Goal: Task Accomplishment & Management: Manage account settings

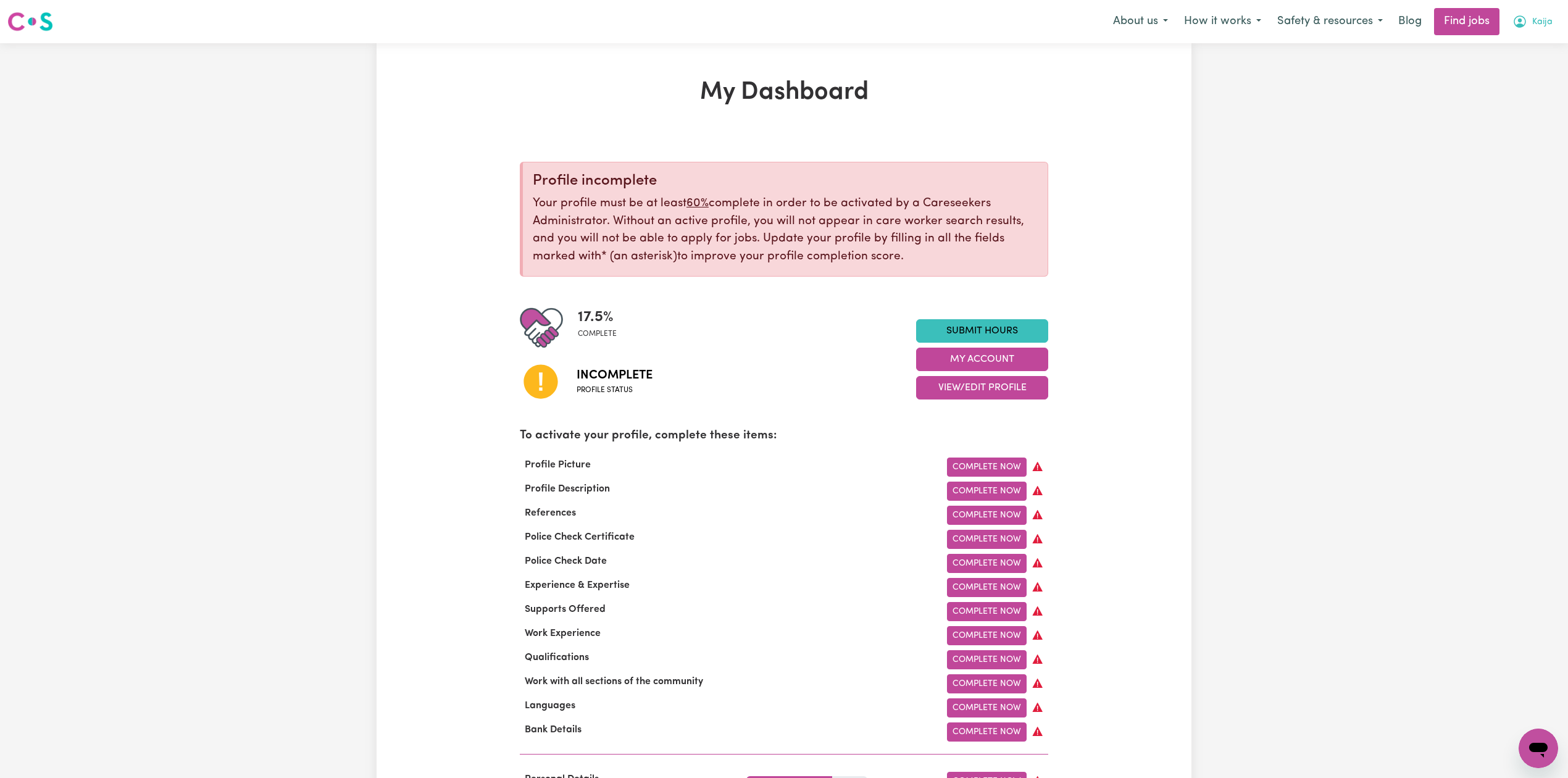
click at [1539, 20] on span "Kaija" at bounding box center [1543, 22] width 20 height 13
click at [1509, 90] on link "Logout" at bounding box center [1510, 94] width 97 height 23
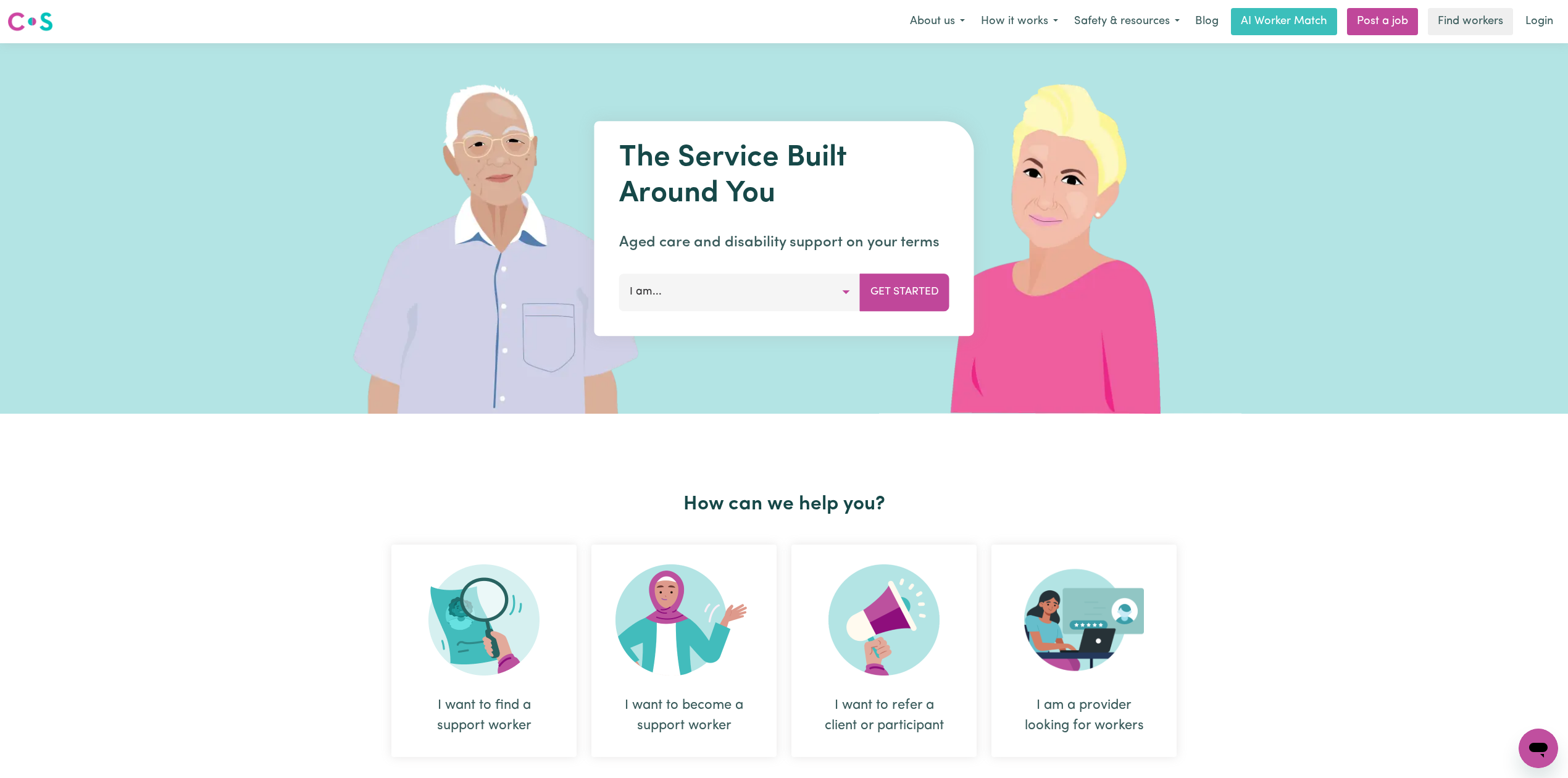
click at [1540, 21] on link "Login" at bounding box center [1539, 21] width 43 height 27
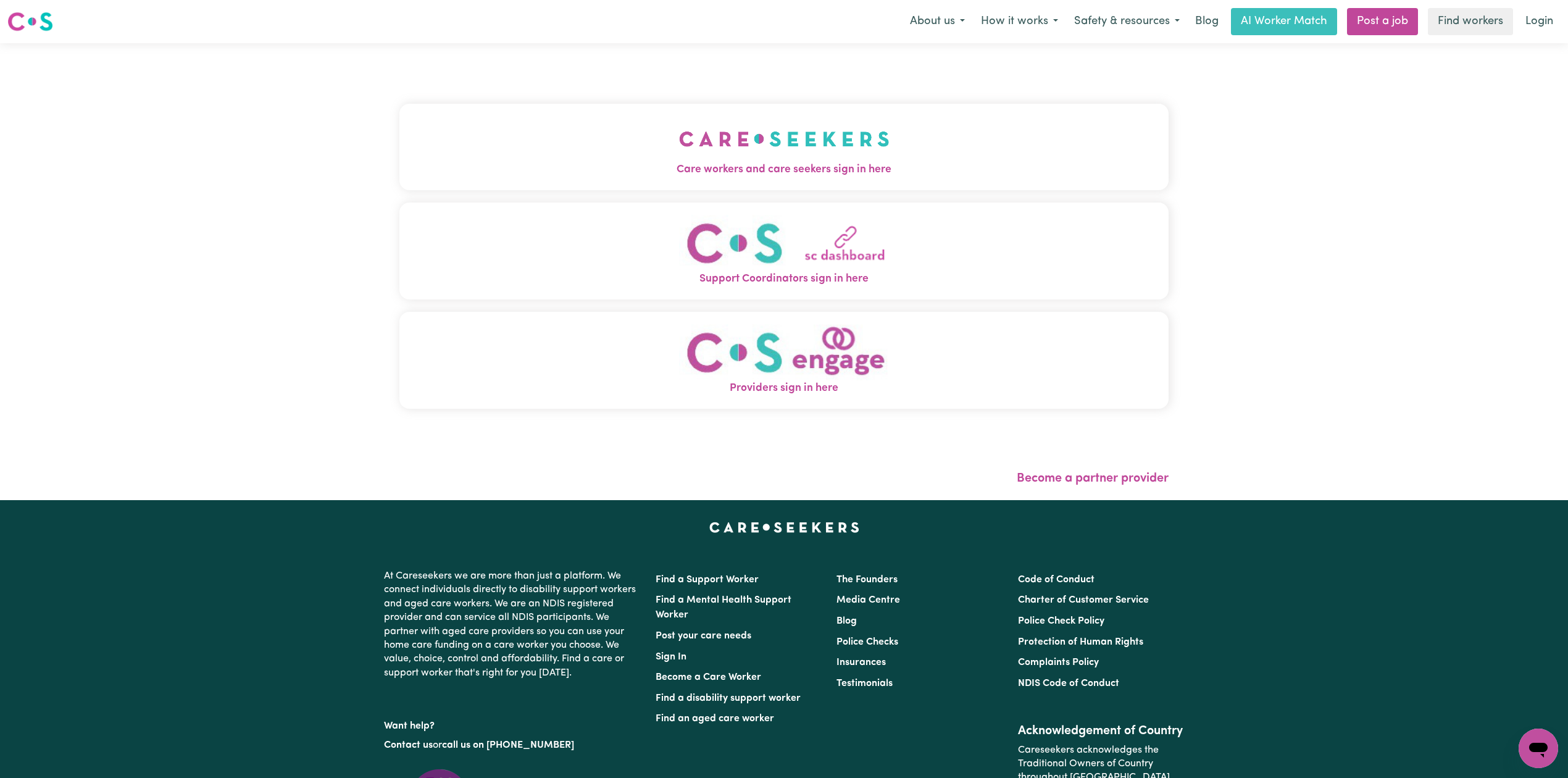
click at [848, 176] on span "Care workers and care seekers sign in here" at bounding box center [784, 170] width 769 height 16
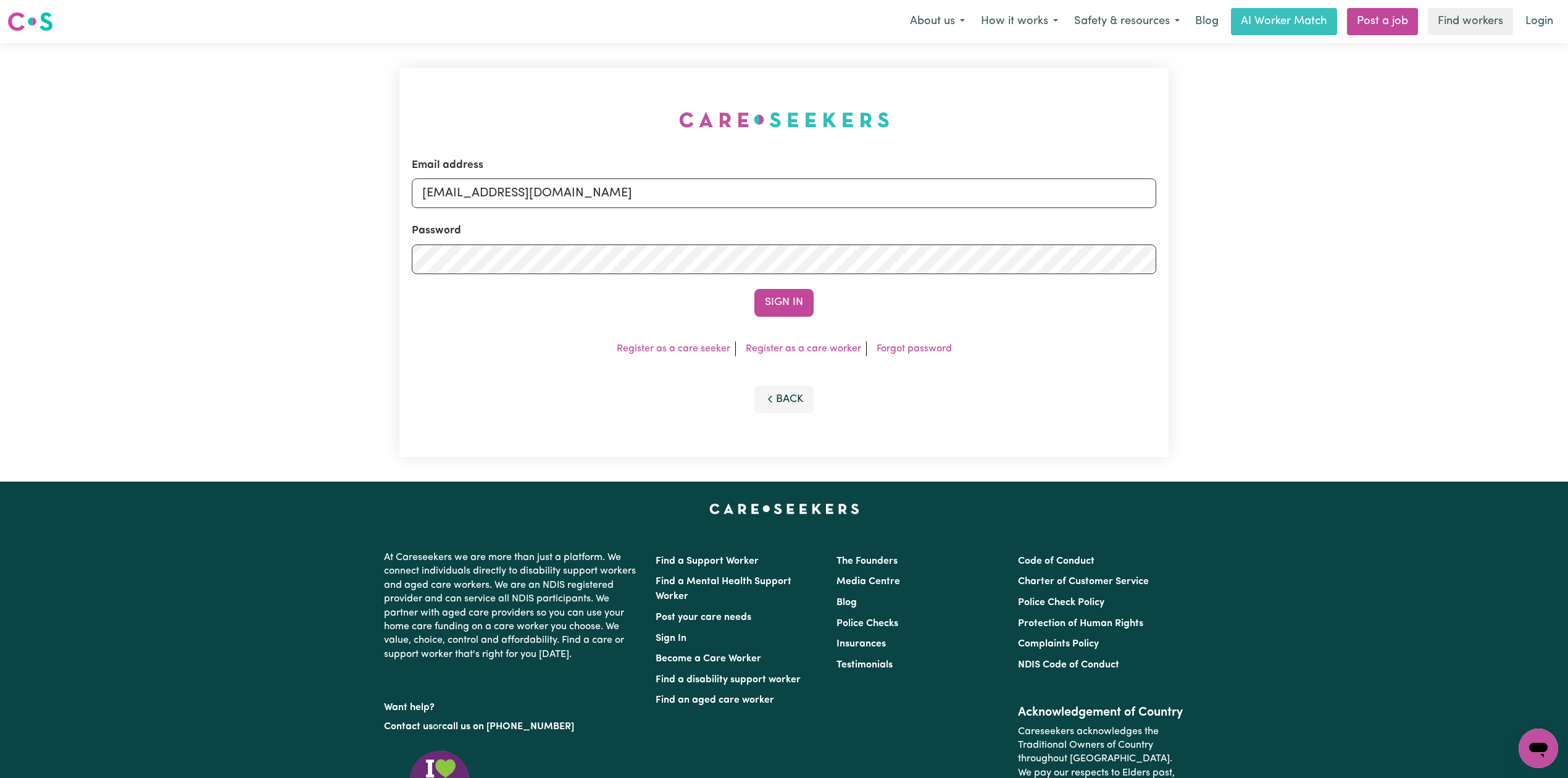
click at [599, 215] on form "Email address [EMAIL_ADDRESS][DOMAIN_NAME] Password Sign In" at bounding box center [784, 237] width 745 height 160
click at [589, 207] on input "[EMAIL_ADDRESS][DOMAIN_NAME]" at bounding box center [784, 193] width 745 height 30
drag, startPoint x: 487, startPoint y: 188, endPoint x: 771, endPoint y: 205, distance: 284.5
click at [770, 203] on input "Superuser~[EMAIL_ADDRESS][DOMAIN_NAME]" at bounding box center [784, 193] width 745 height 30
type input "Superuser~[EMAIL_ADDRESS][DOMAIN_NAME]"
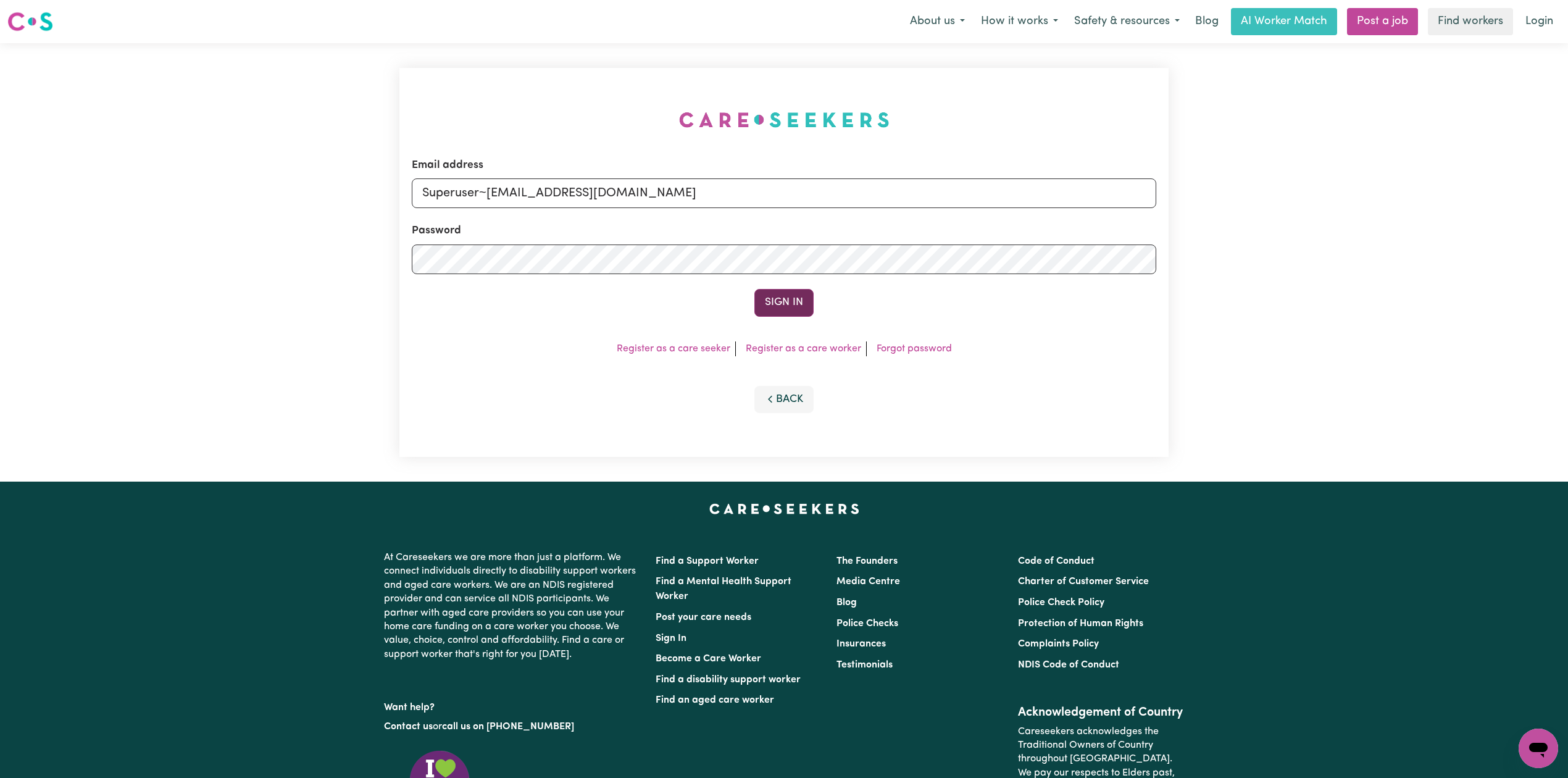
click at [785, 309] on button "Sign In" at bounding box center [784, 302] width 59 height 27
